Goal: Task Accomplishment & Management: Manage account settings

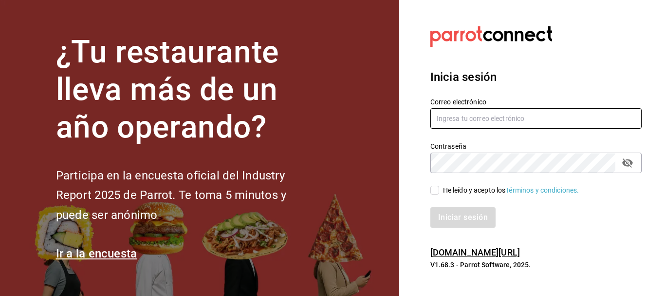
click at [474, 118] on input "text" at bounding box center [535, 118] width 211 height 20
type input "jujepapla210294@gmail.com"
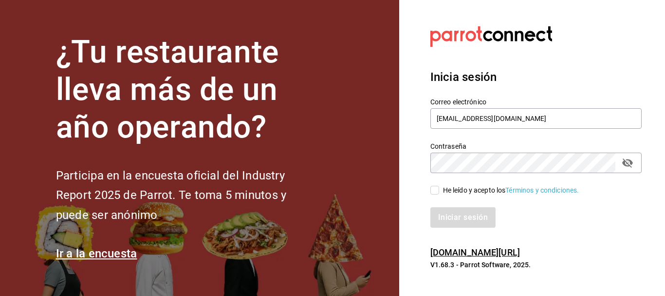
click at [463, 189] on div "He leído y acepto los Términos y condiciones." at bounding box center [511, 190] width 136 height 10
click at [439, 189] on input "He leído y acepto los Términos y condiciones." at bounding box center [434, 190] width 9 height 9
checkbox input "true"
click at [467, 222] on button "Iniciar sesión" at bounding box center [463, 217] width 66 height 20
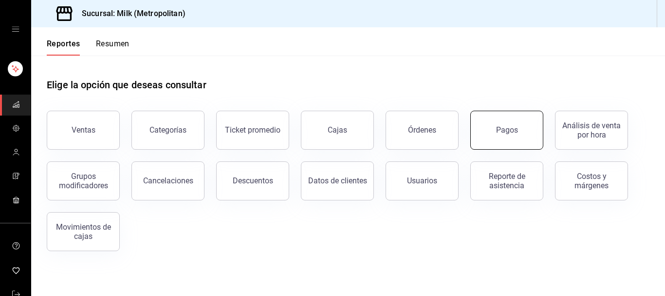
click at [506, 126] on div "Pagos" at bounding box center [507, 129] width 22 height 9
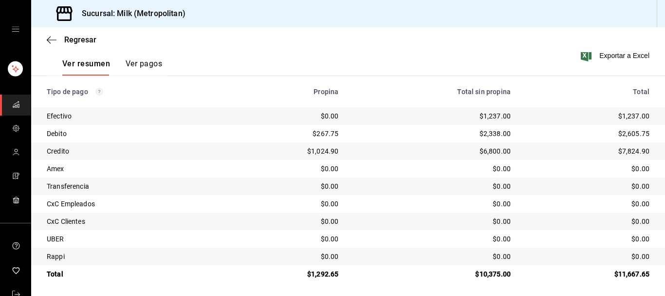
scroll to position [152, 0]
